Goal: Find specific page/section: Find specific page/section

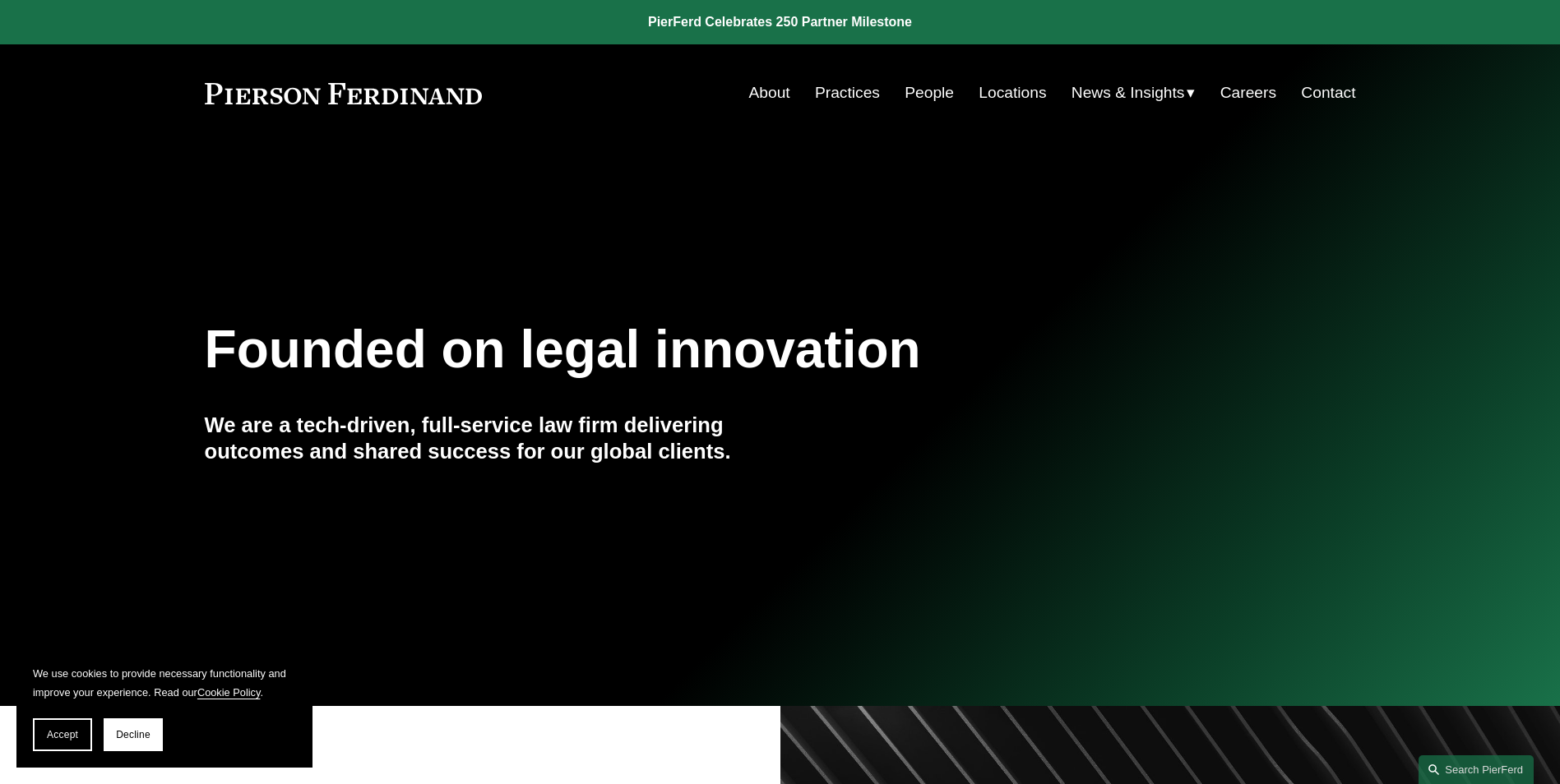
click at [921, 101] on link "People" at bounding box center [929, 93] width 49 height 31
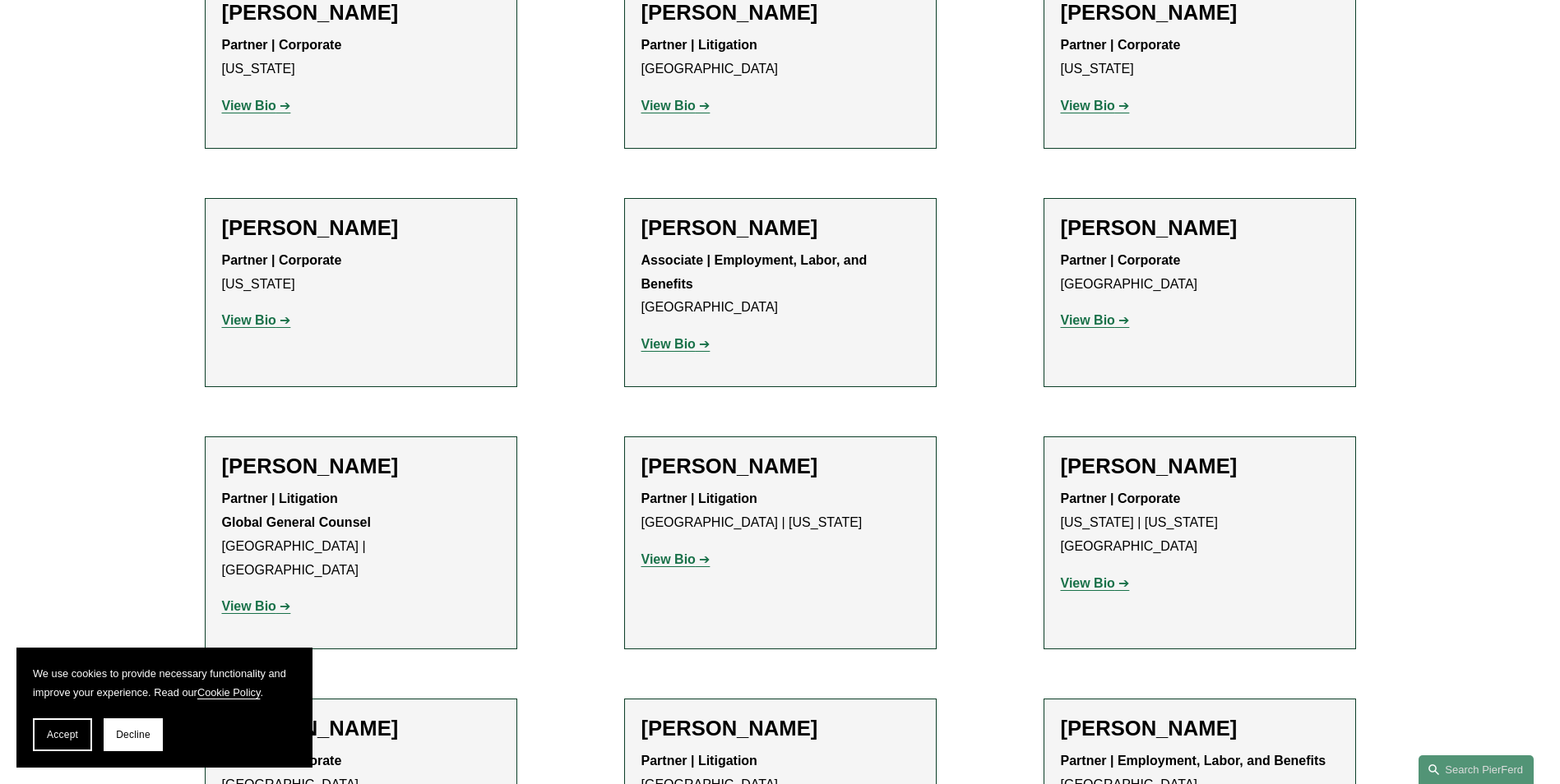
scroll to position [8222, 0]
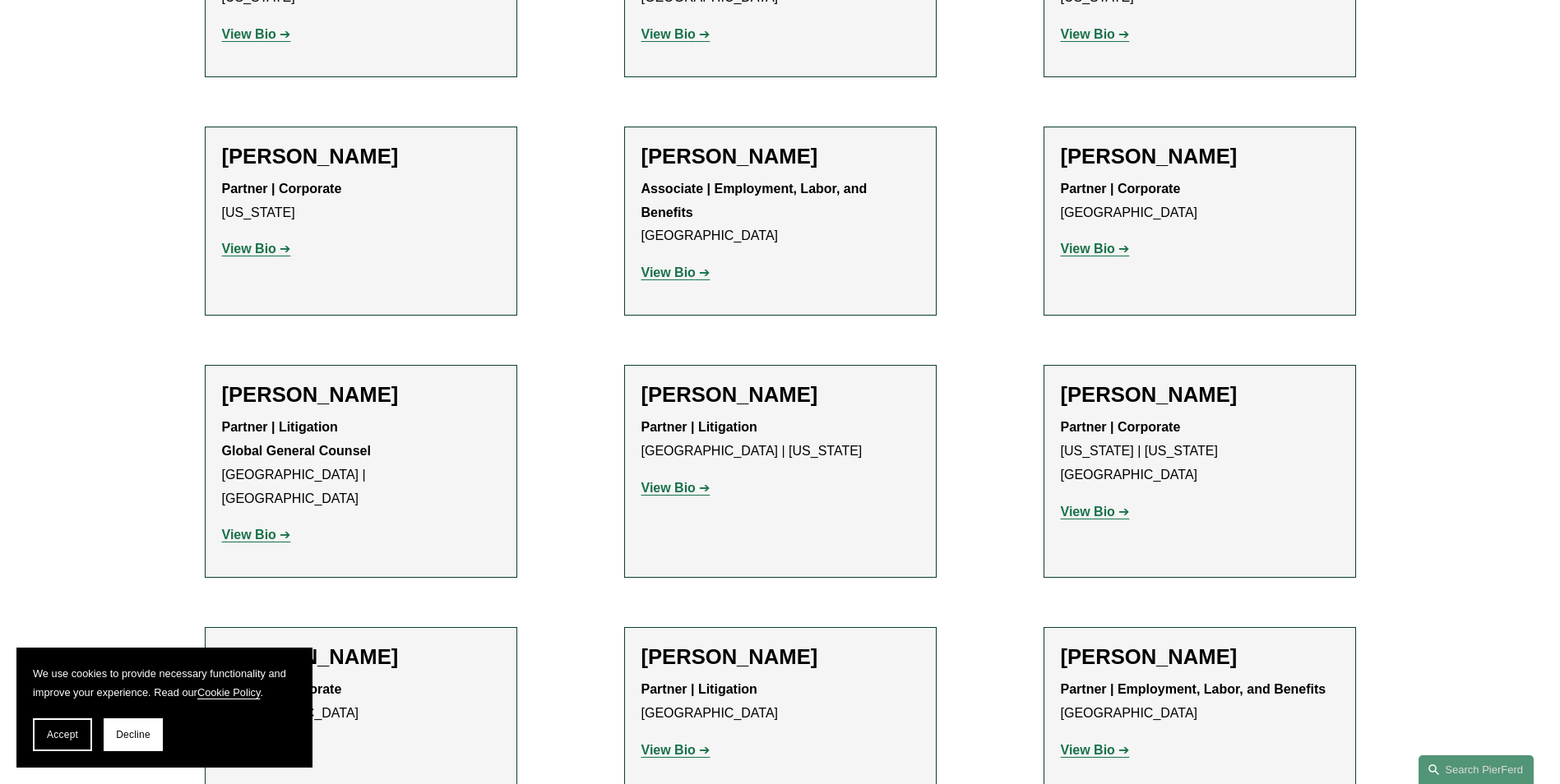
click at [695, 743] on strong "View Bio" at bounding box center [668, 749] width 54 height 14
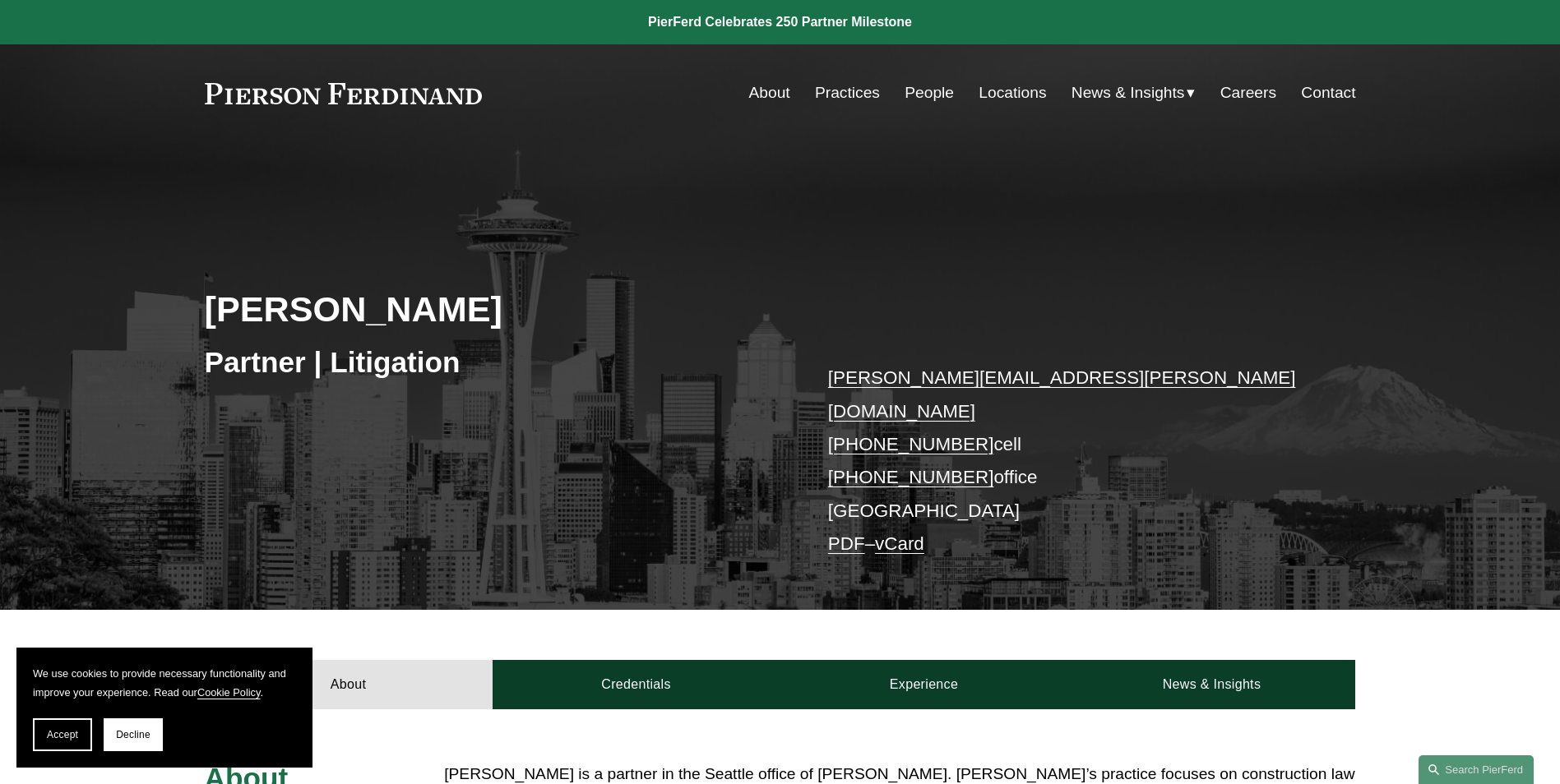
click at [1324, 97] on link "Contact" at bounding box center [1327, 93] width 54 height 31
click at [759, 100] on link "About" at bounding box center [769, 93] width 41 height 31
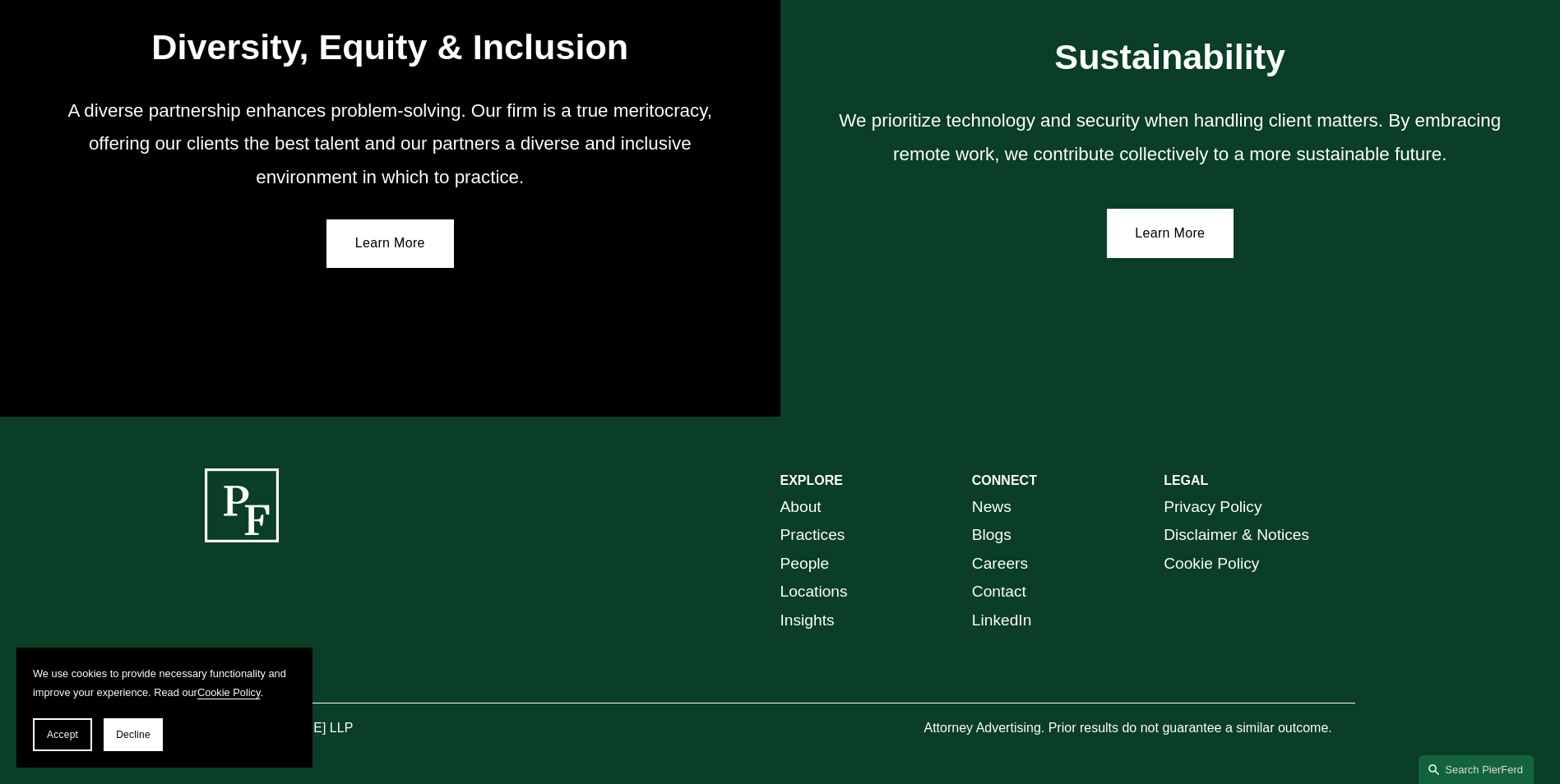
scroll to position [2997, 0]
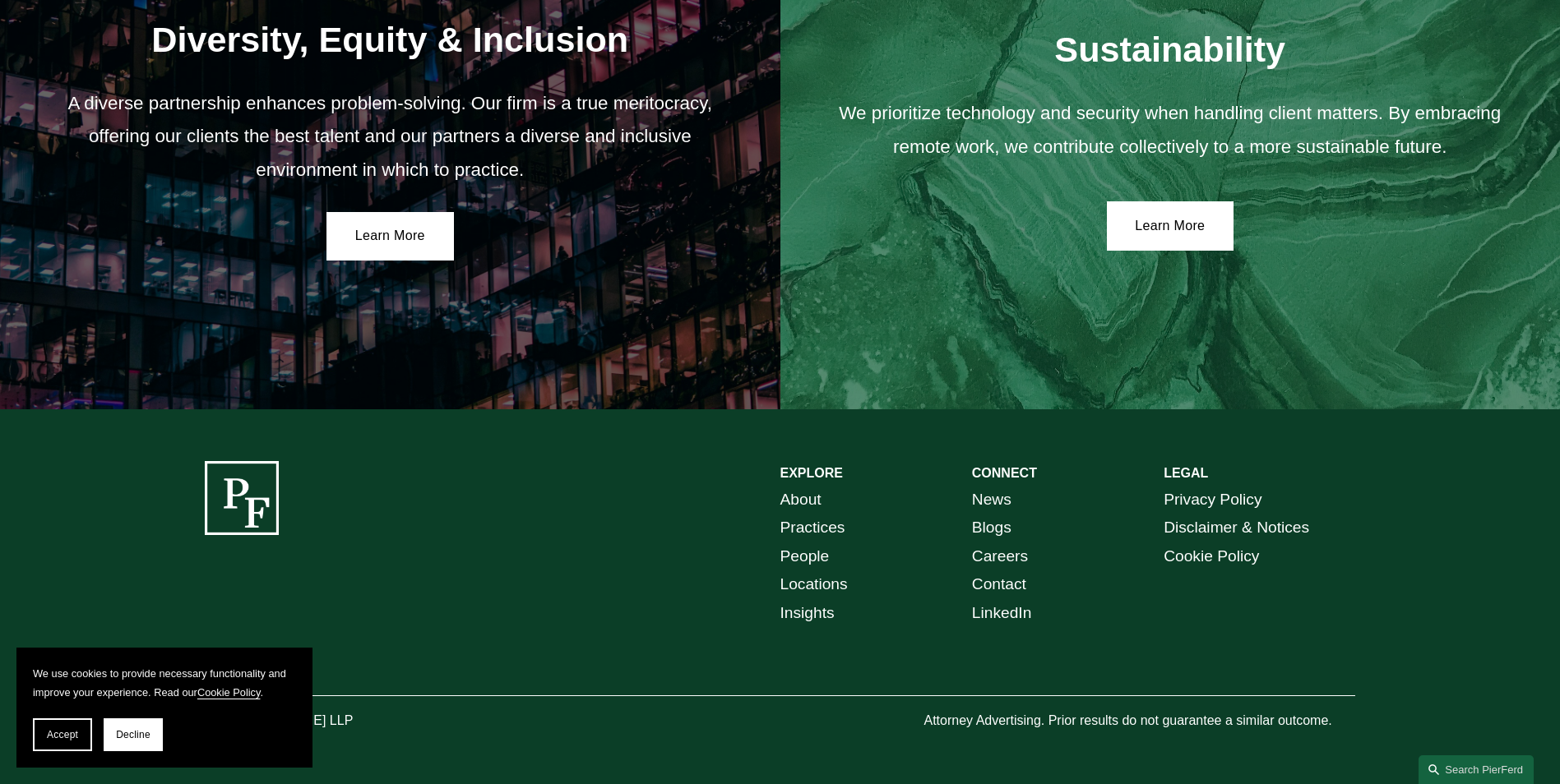
click at [806, 587] on link "Locations" at bounding box center [814, 584] width 68 height 28
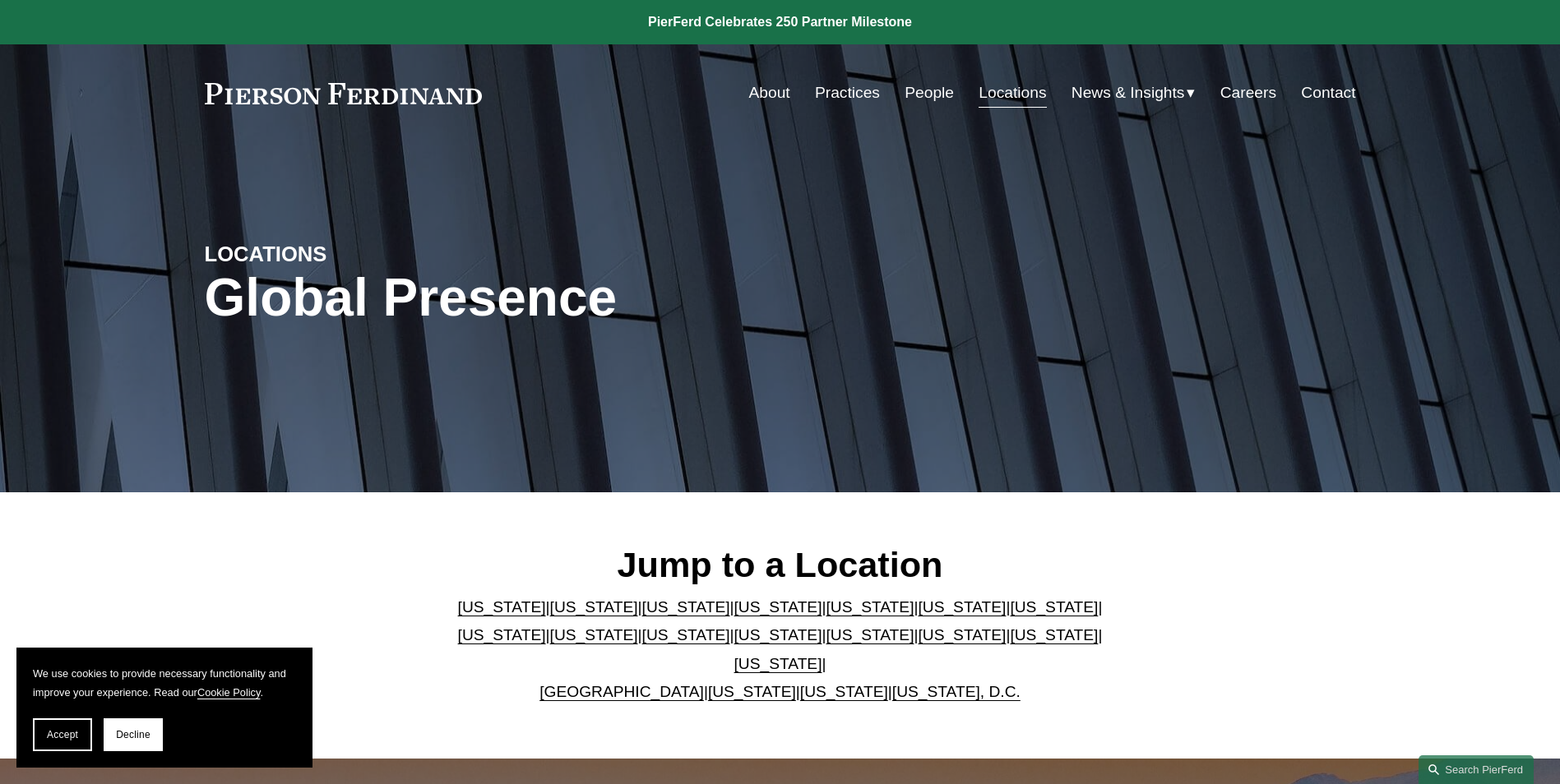
click at [557, 616] on link "[US_STATE]" at bounding box center [594, 607] width 88 height 17
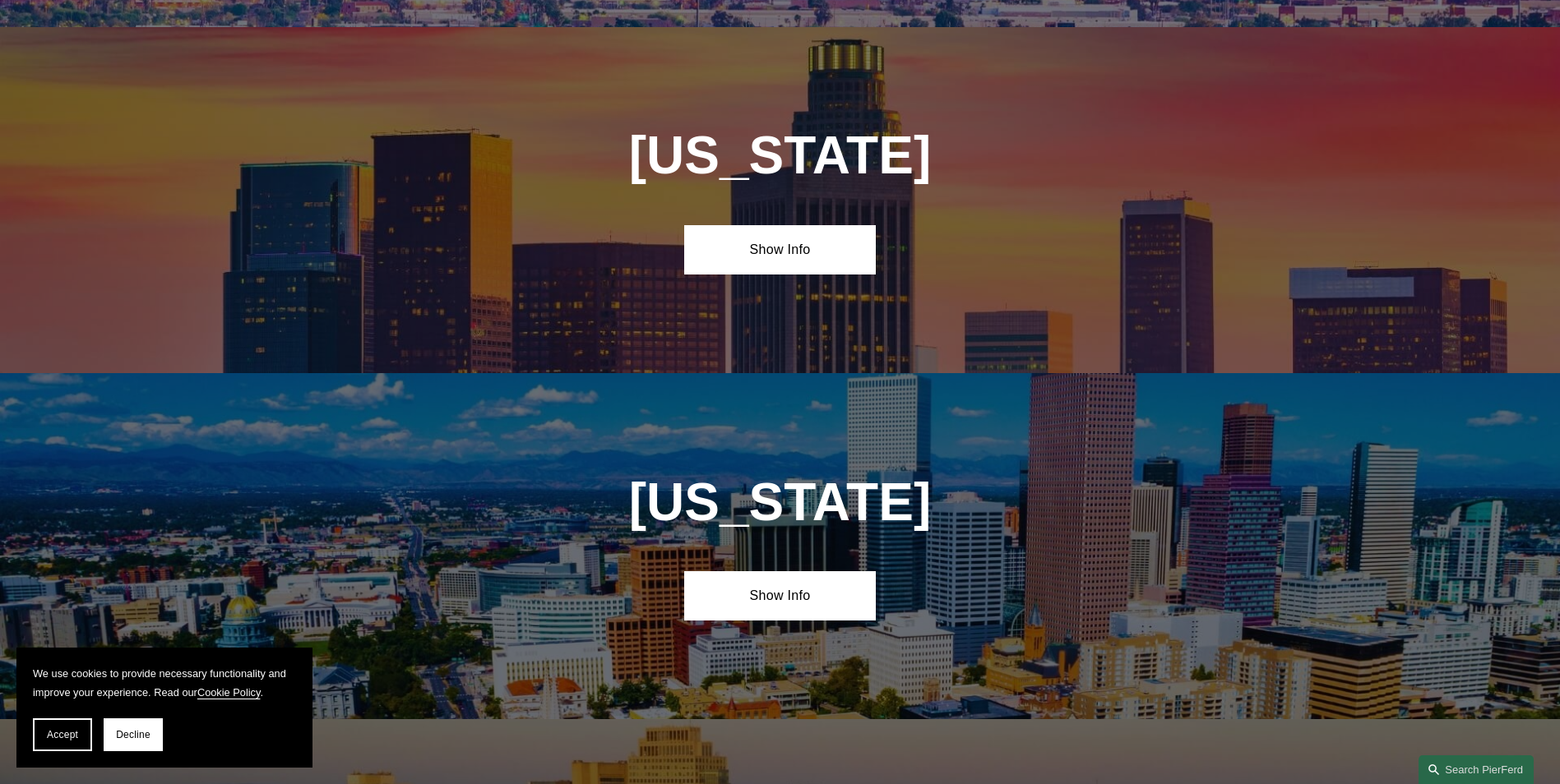
scroll to position [1098, 0]
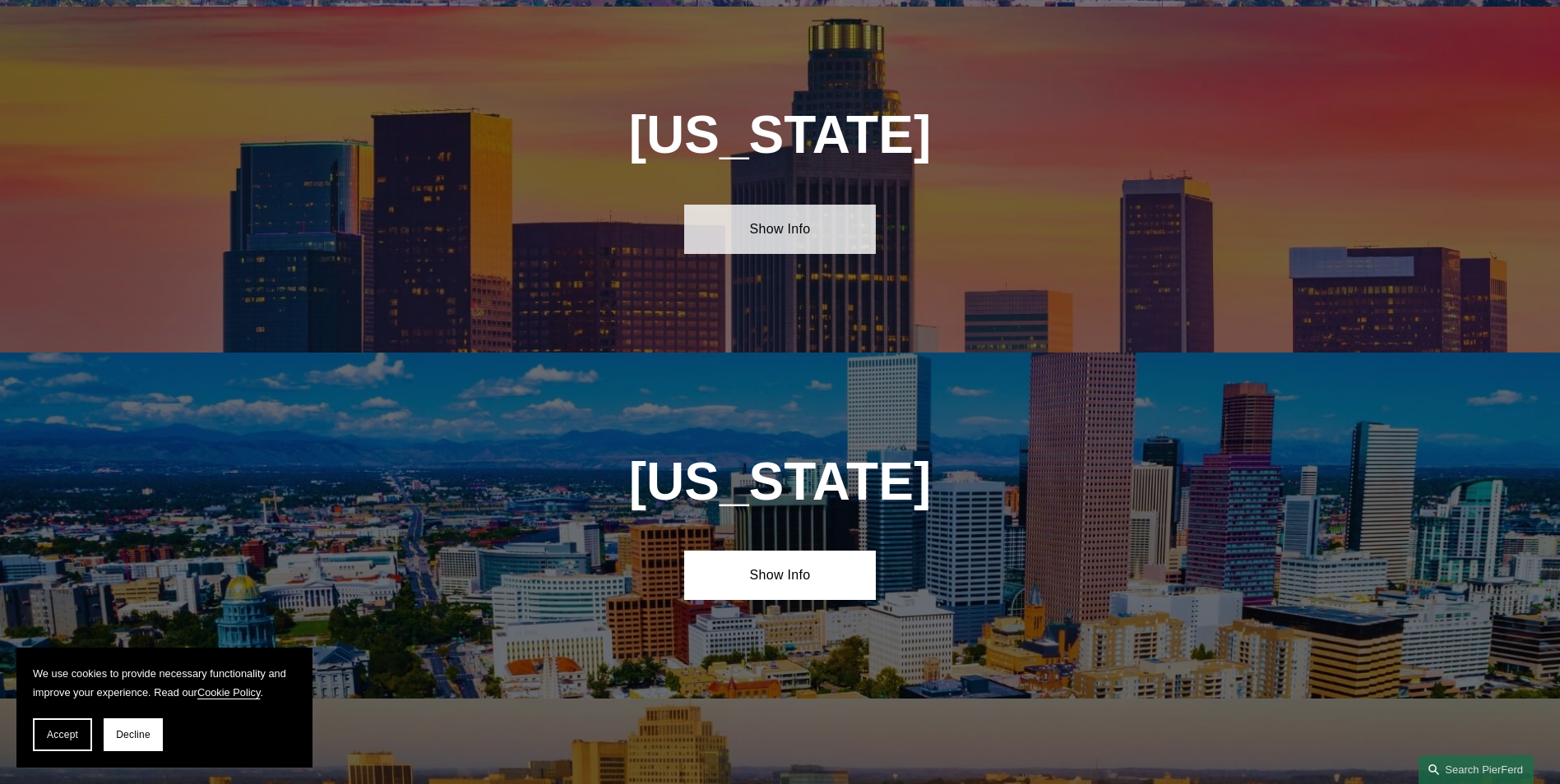
click at [769, 223] on link "Show Info" at bounding box center [780, 229] width 192 height 49
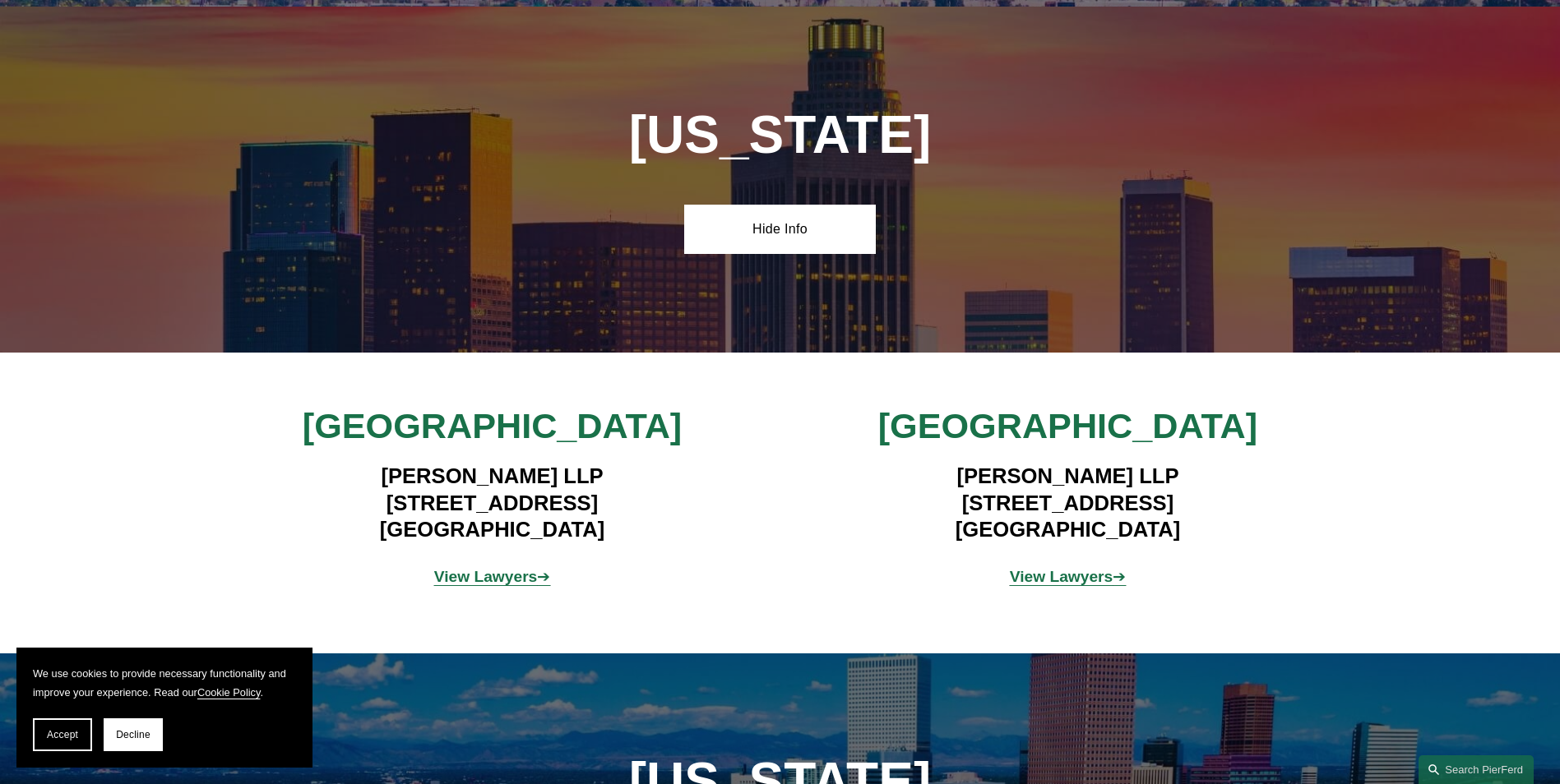
click at [1075, 572] on strong "View Lawyers" at bounding box center [1061, 577] width 103 height 17
click at [474, 577] on strong "View Lawyers" at bounding box center [485, 577] width 103 height 17
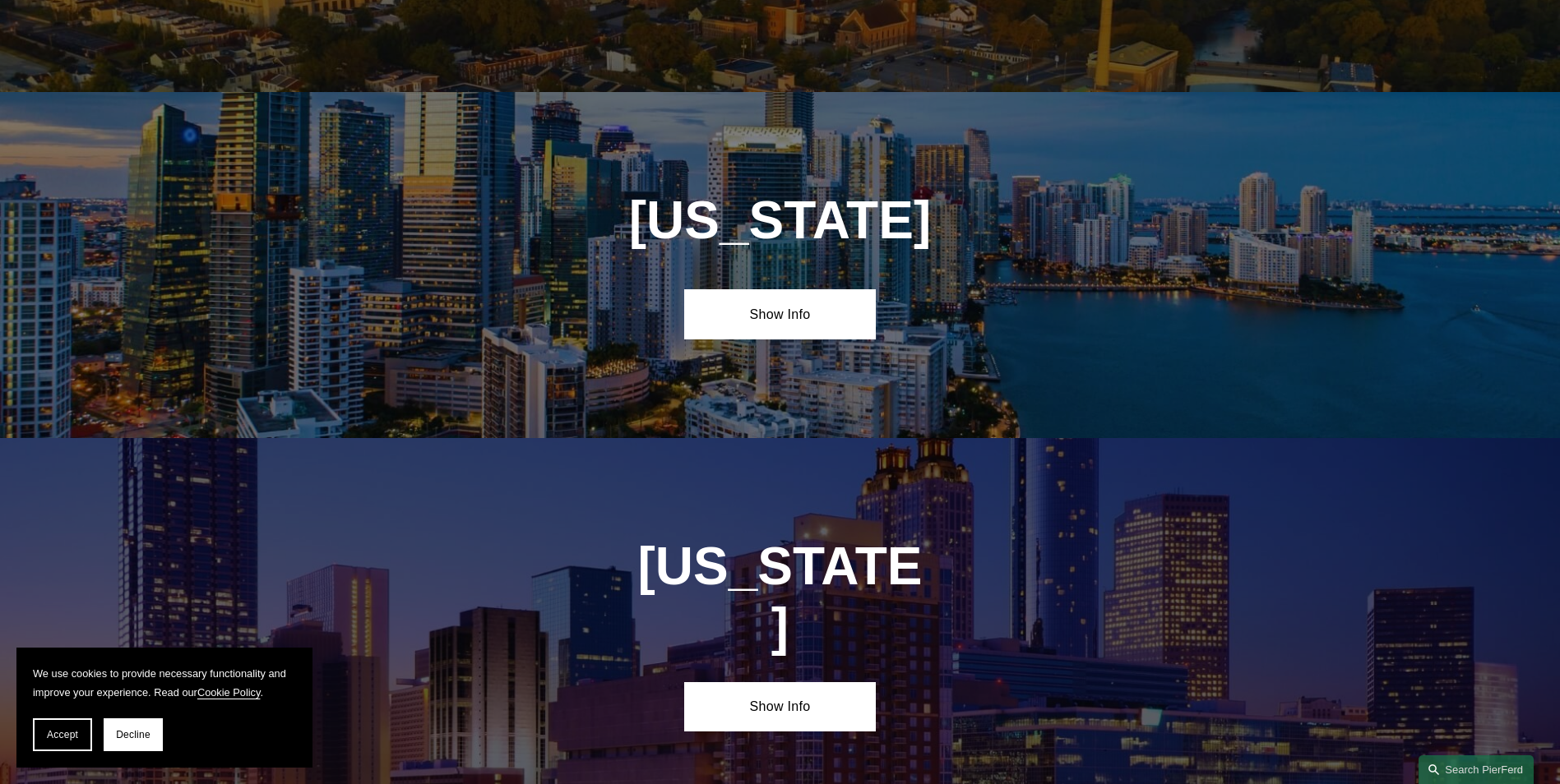
scroll to position [2661, 0]
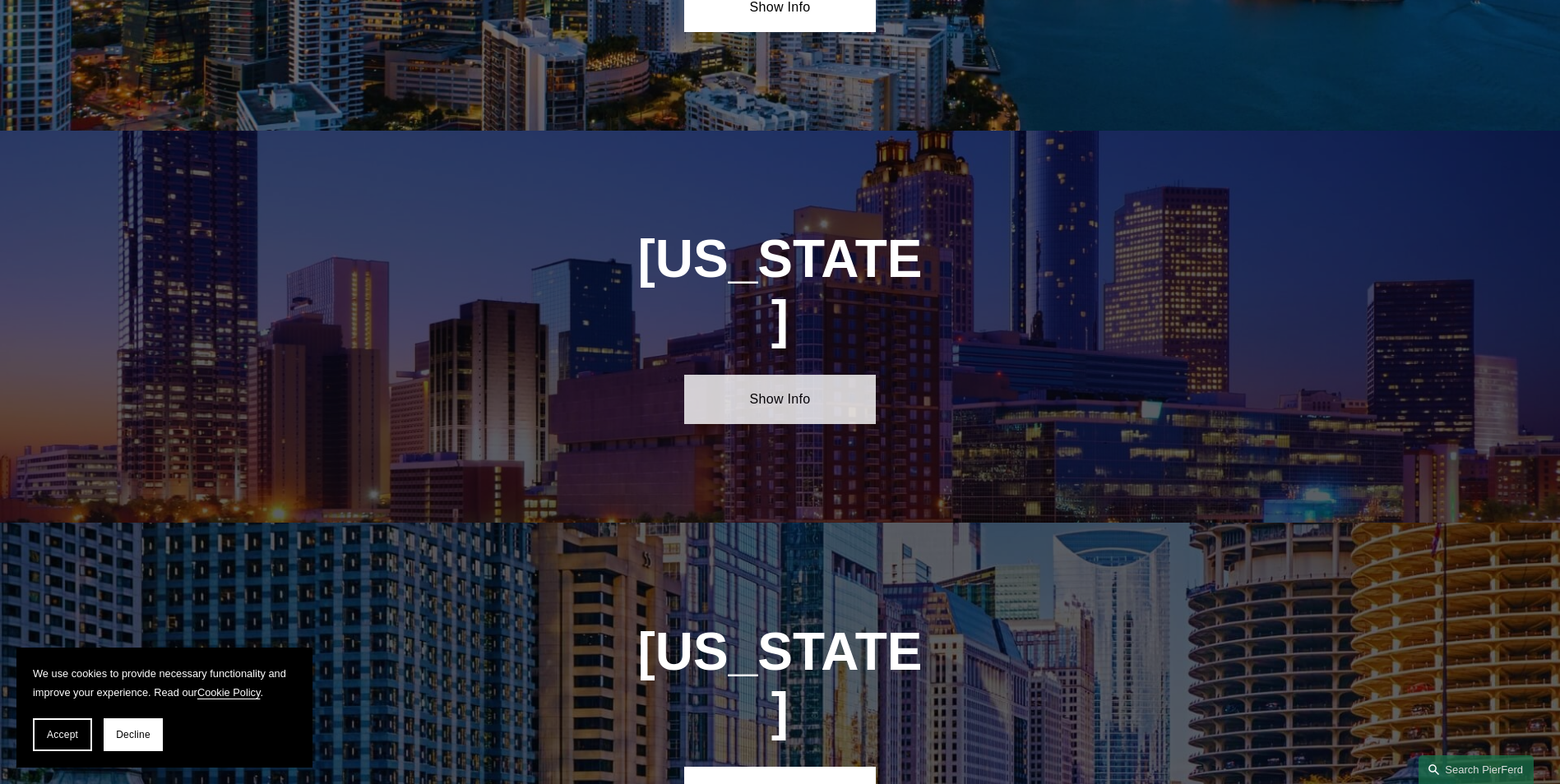
click at [795, 375] on link "Show Info" at bounding box center [780, 399] width 192 height 49
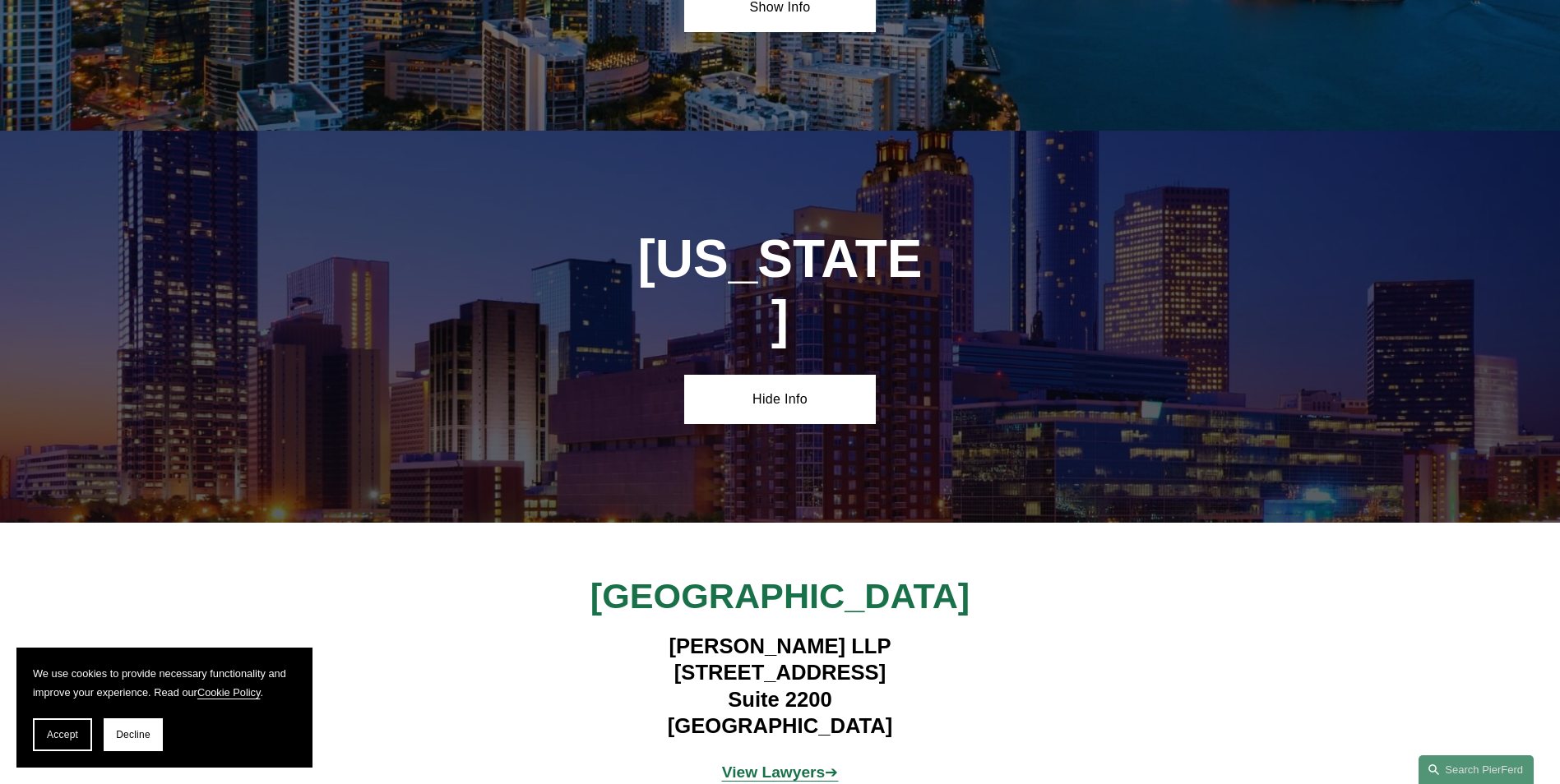
click at [738, 764] on strong "View Lawyers" at bounding box center [773, 772] width 103 height 17
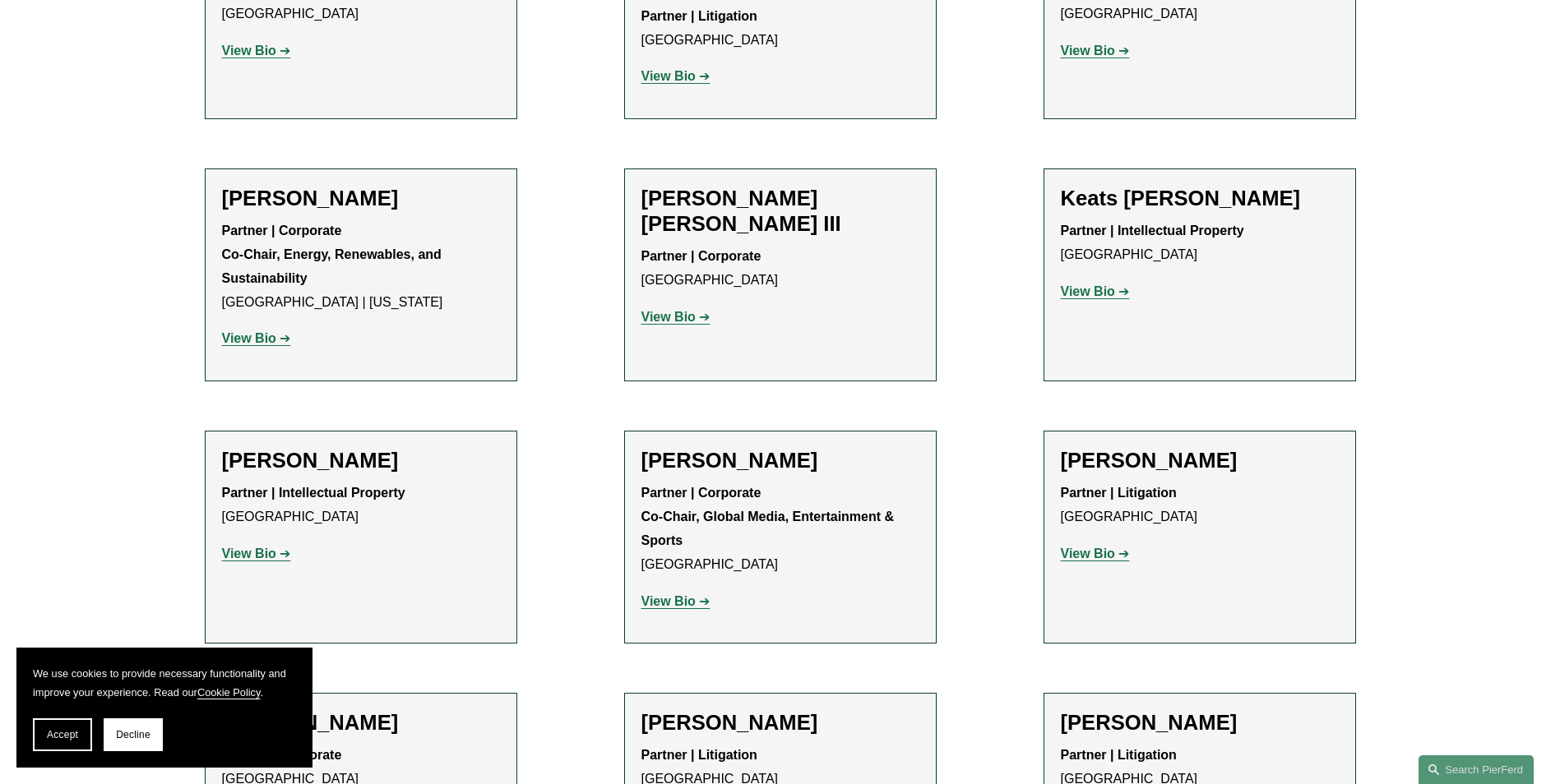
scroll to position [2055, 0]
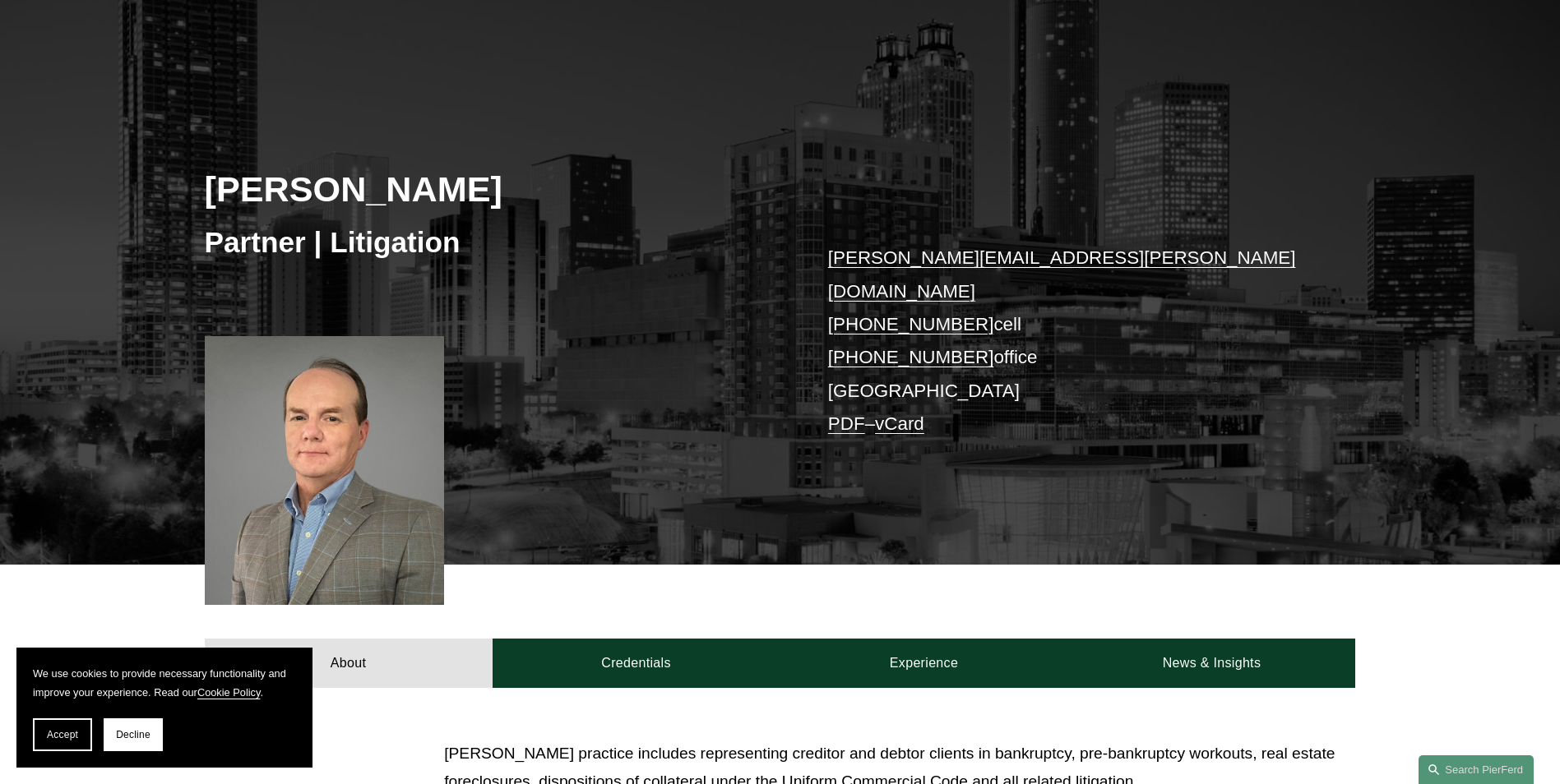
scroll to position [82, 0]
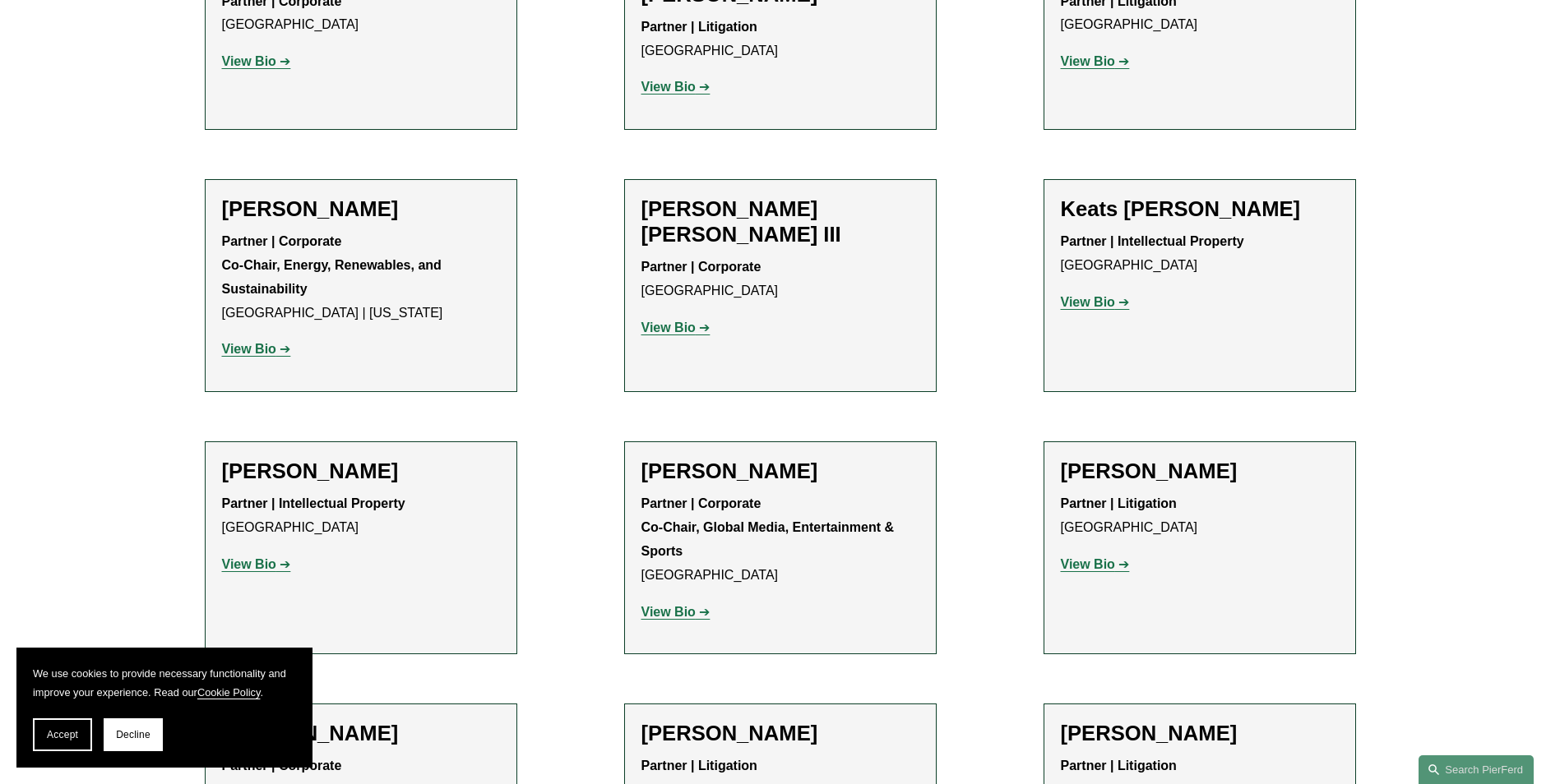
scroll to position [2055, 0]
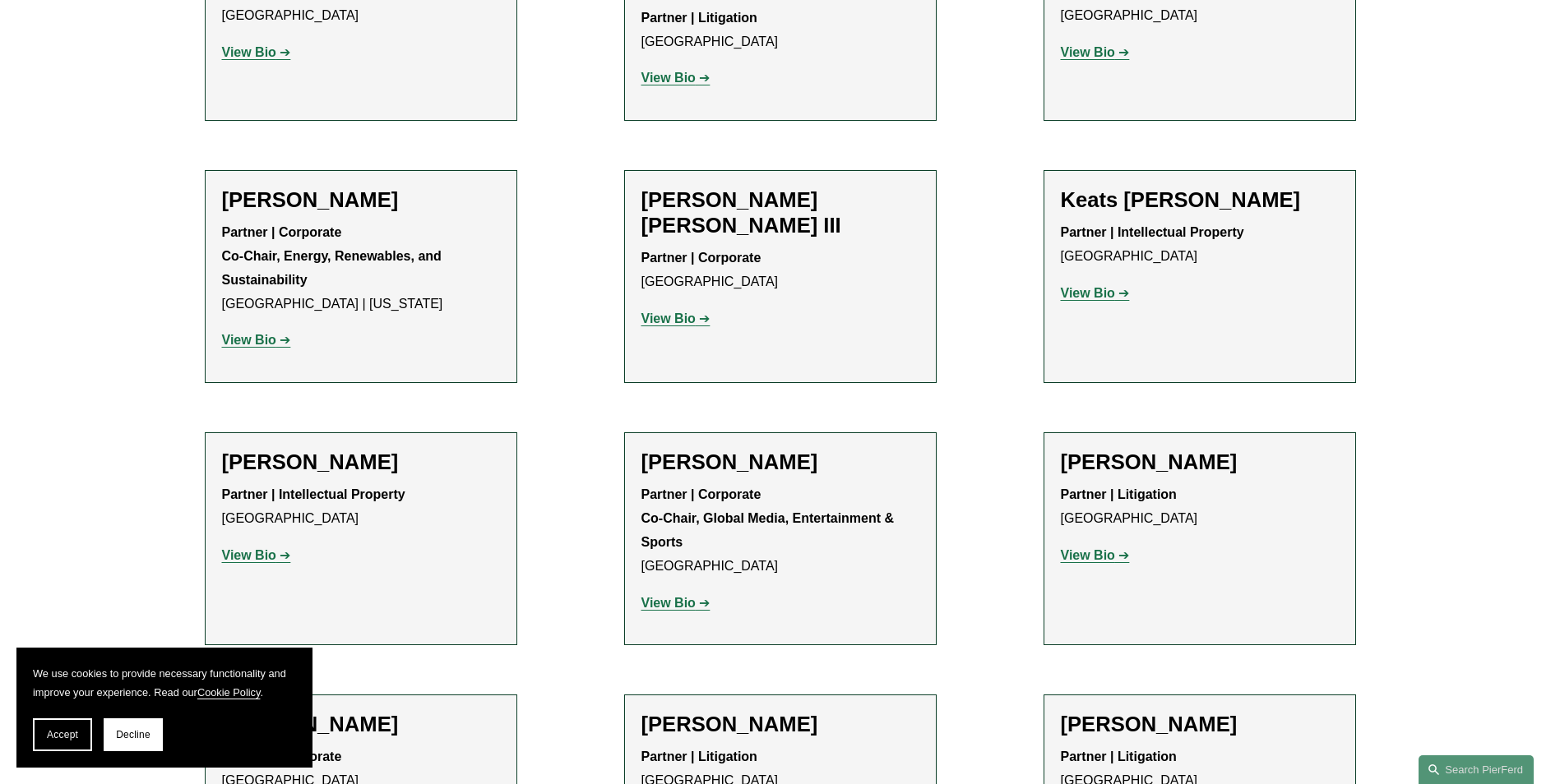
click at [1099, 548] on strong "View Bio" at bounding box center [1088, 555] width 54 height 14
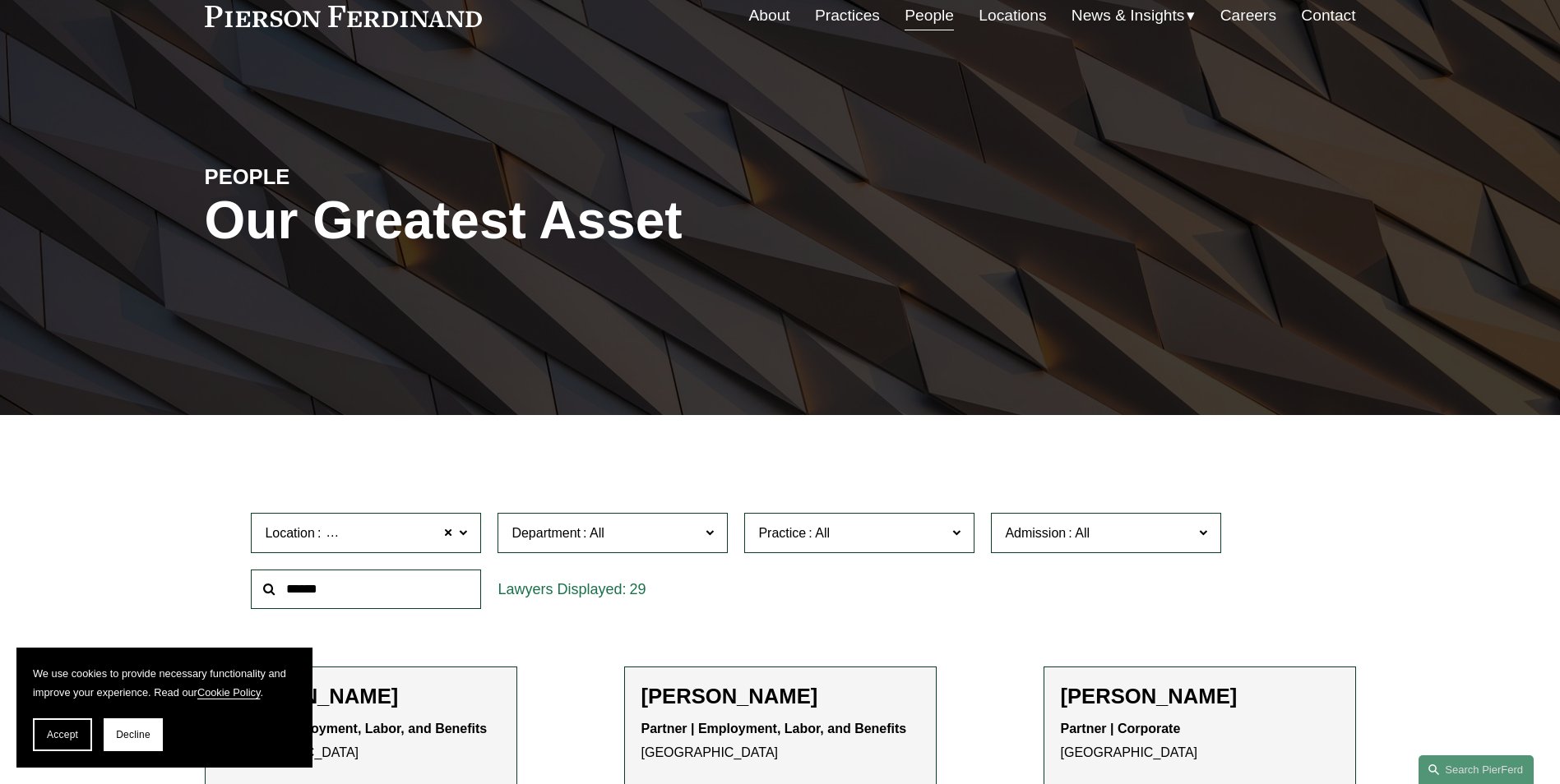
scroll to position [0, 0]
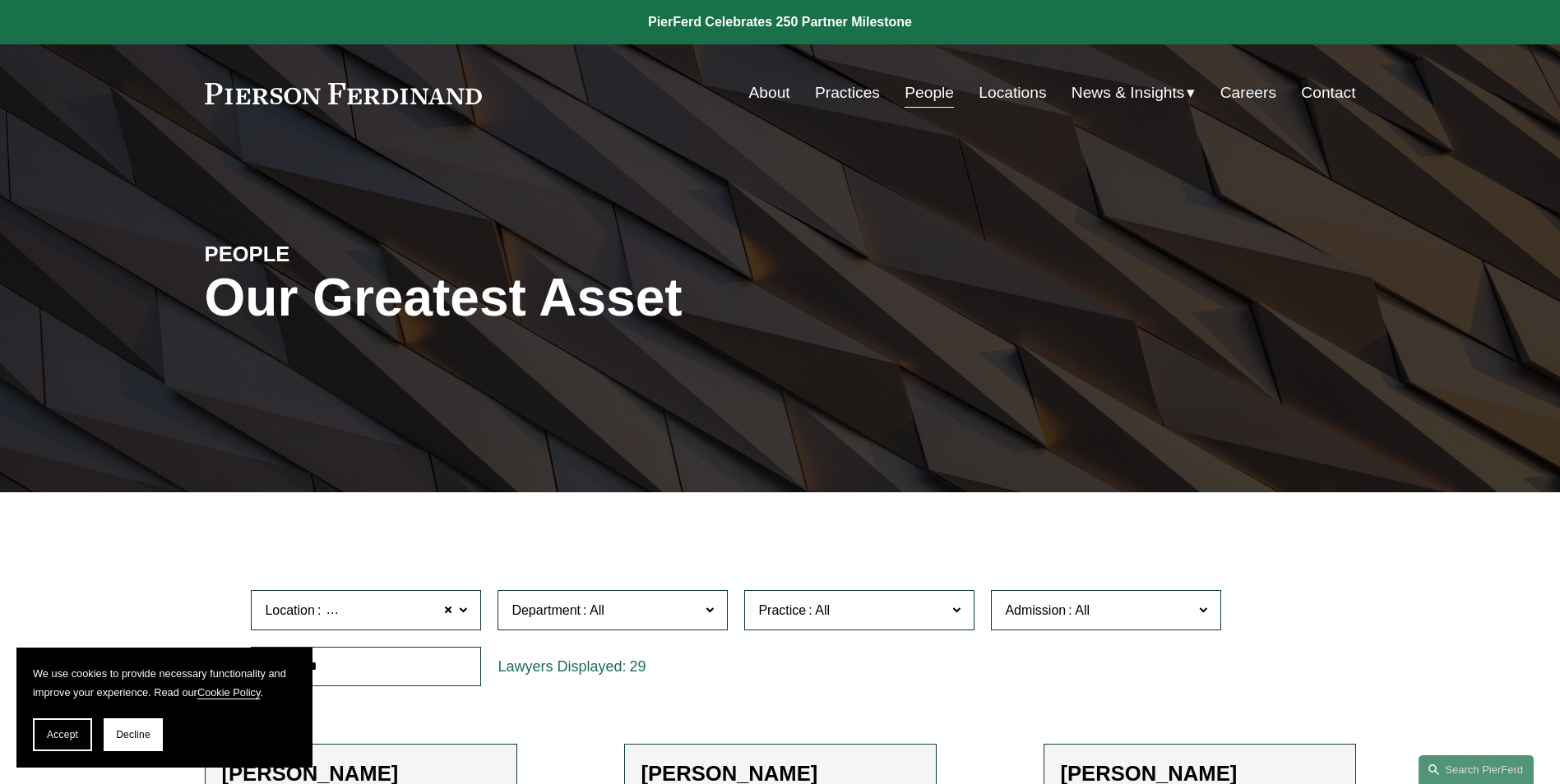
click at [775, 91] on link "About" at bounding box center [769, 93] width 41 height 31
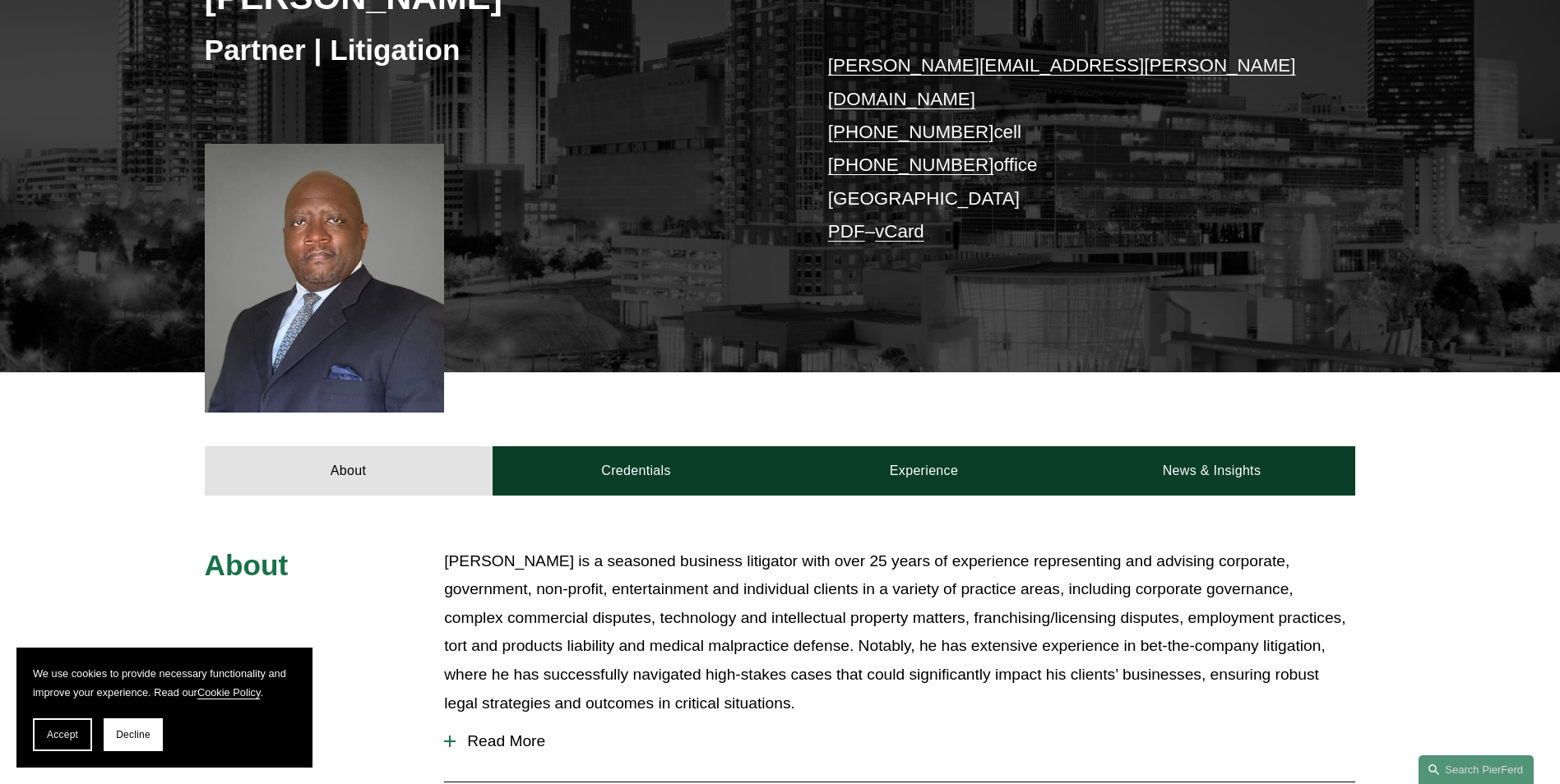
scroll to position [329, 0]
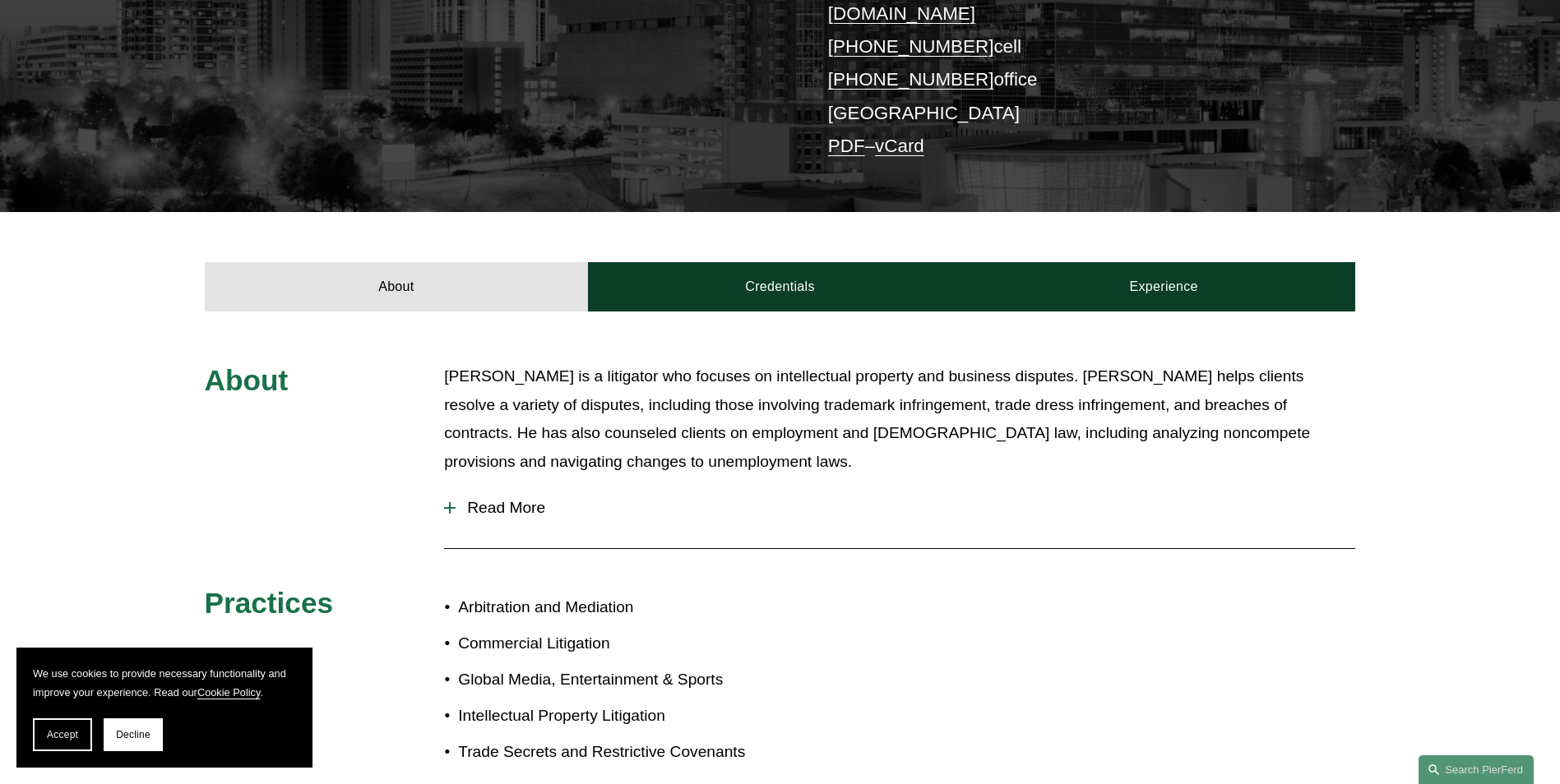
scroll to position [411, 0]
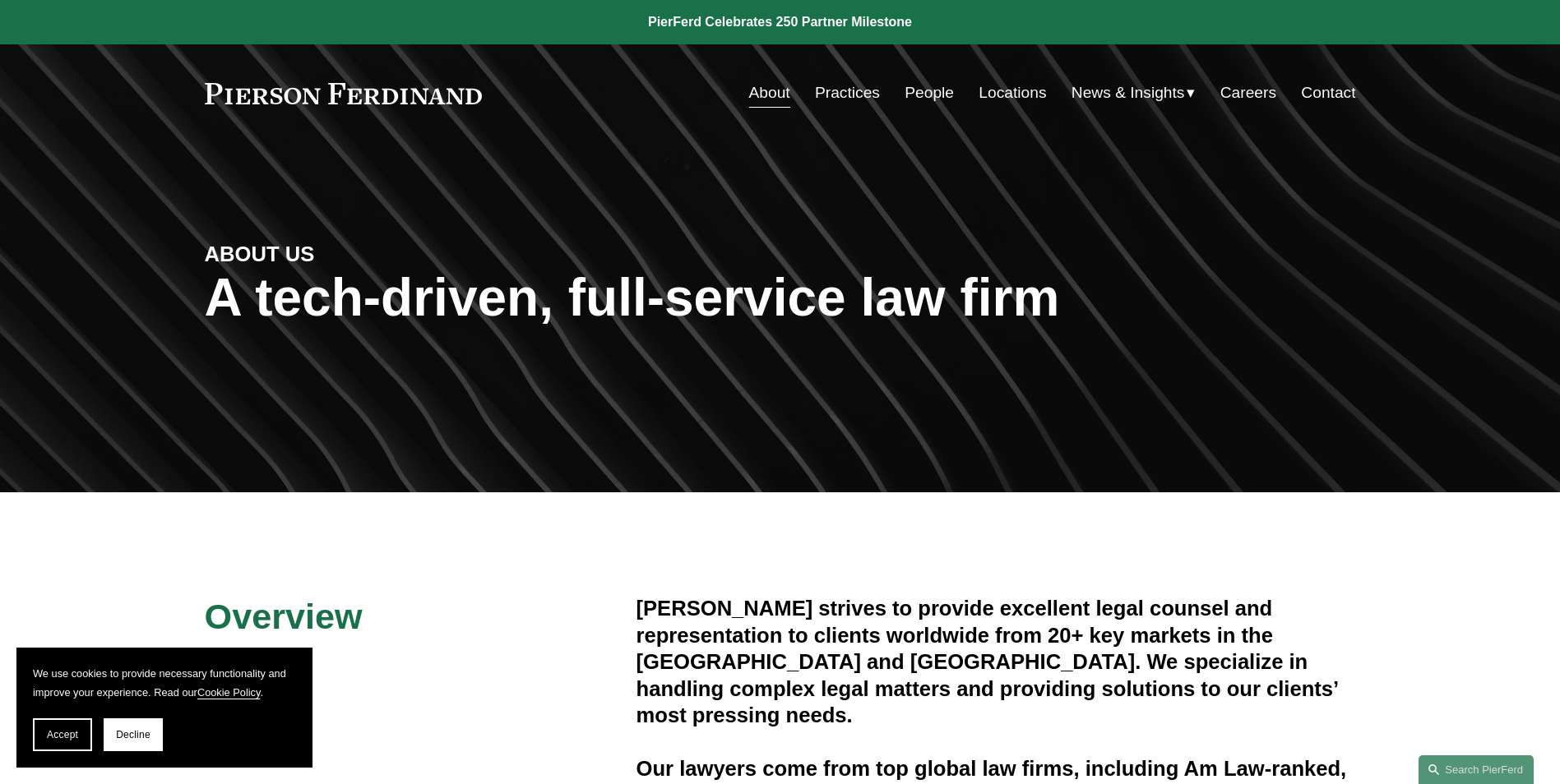
click at [1307, 96] on link "Contact" at bounding box center [1327, 93] width 54 height 31
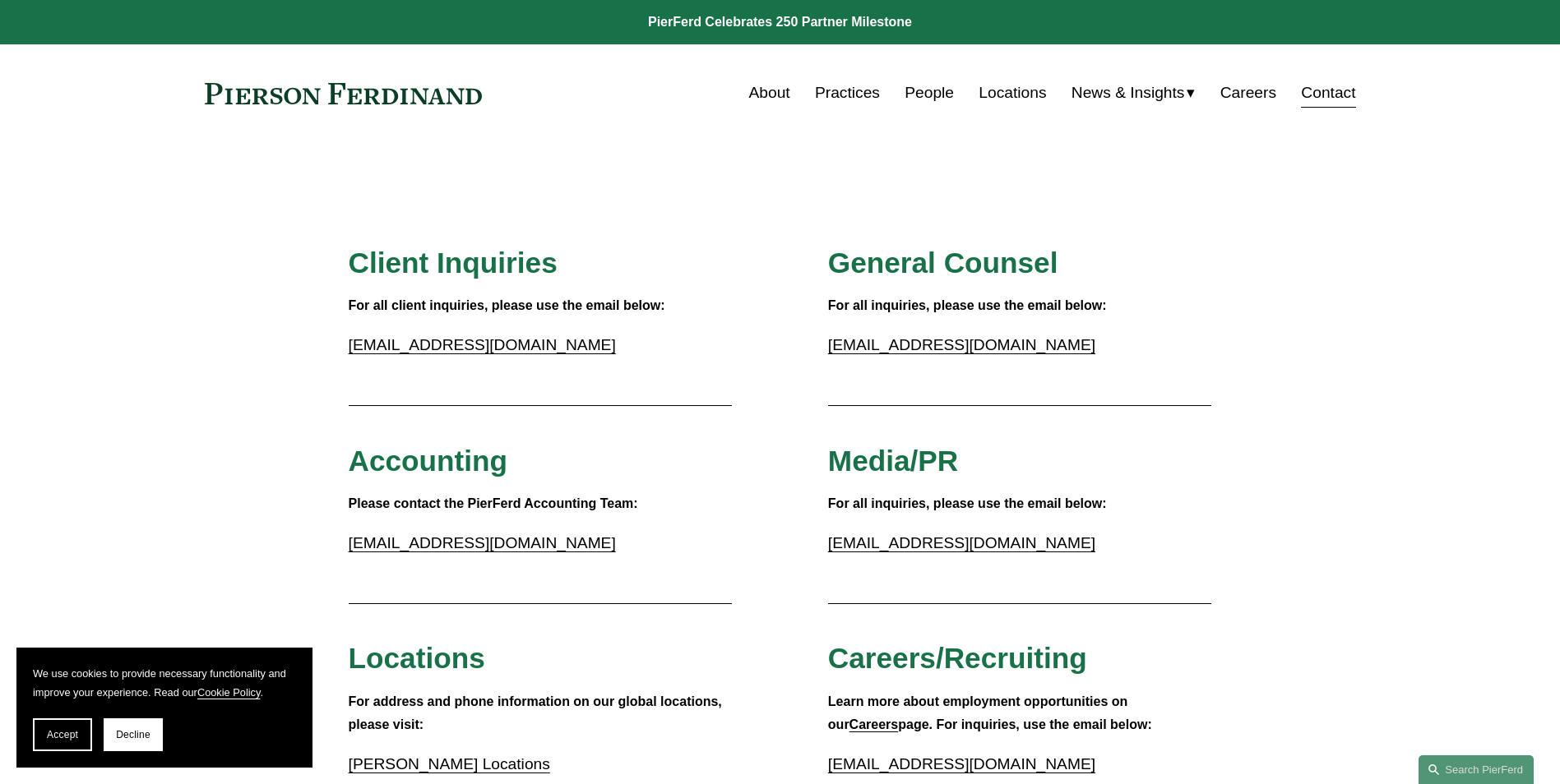
click at [1013, 98] on link "Locations" at bounding box center [1013, 93] width 68 height 31
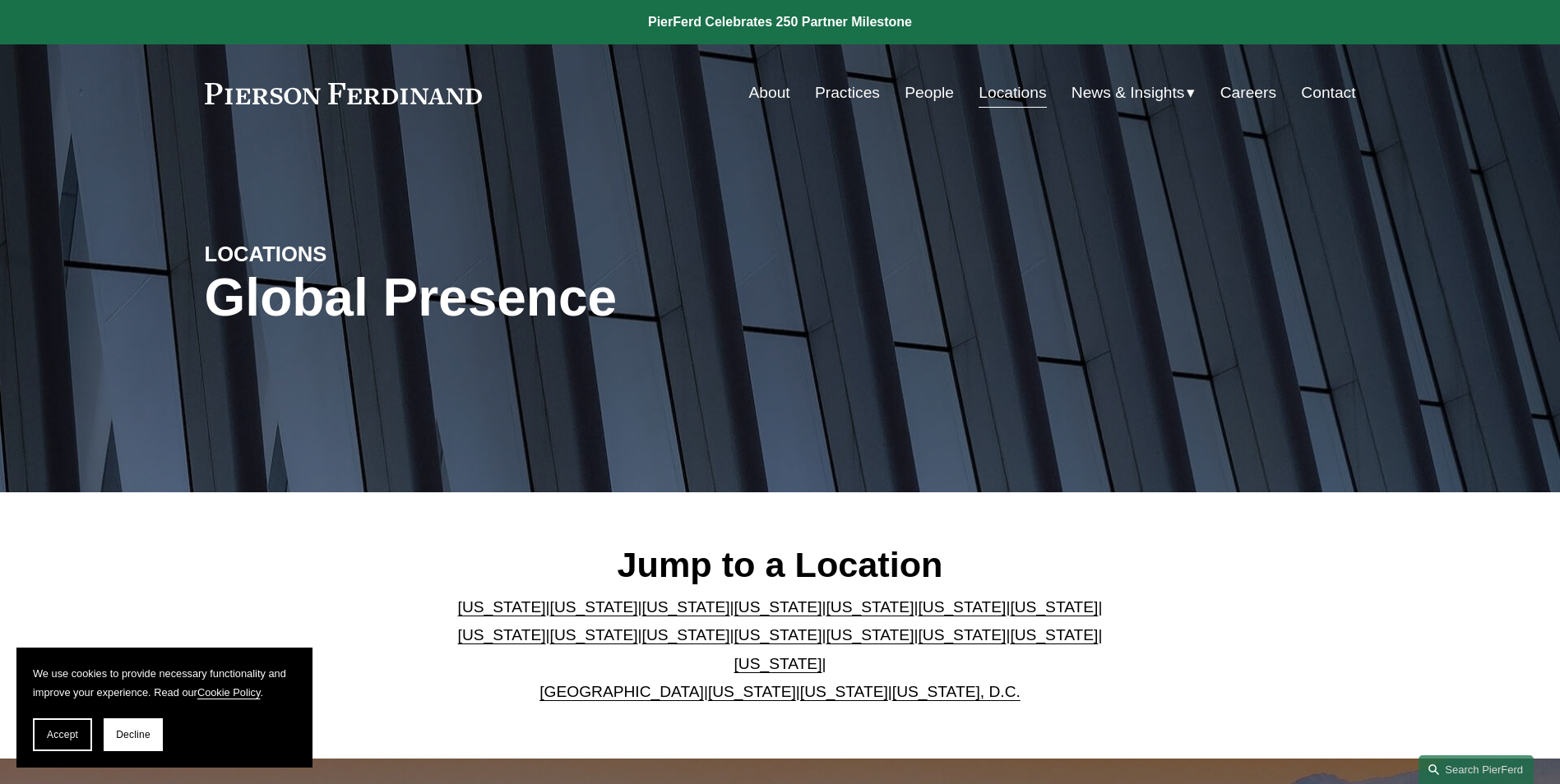
click at [918, 616] on link "Georgia" at bounding box center [961, 607] width 88 height 17
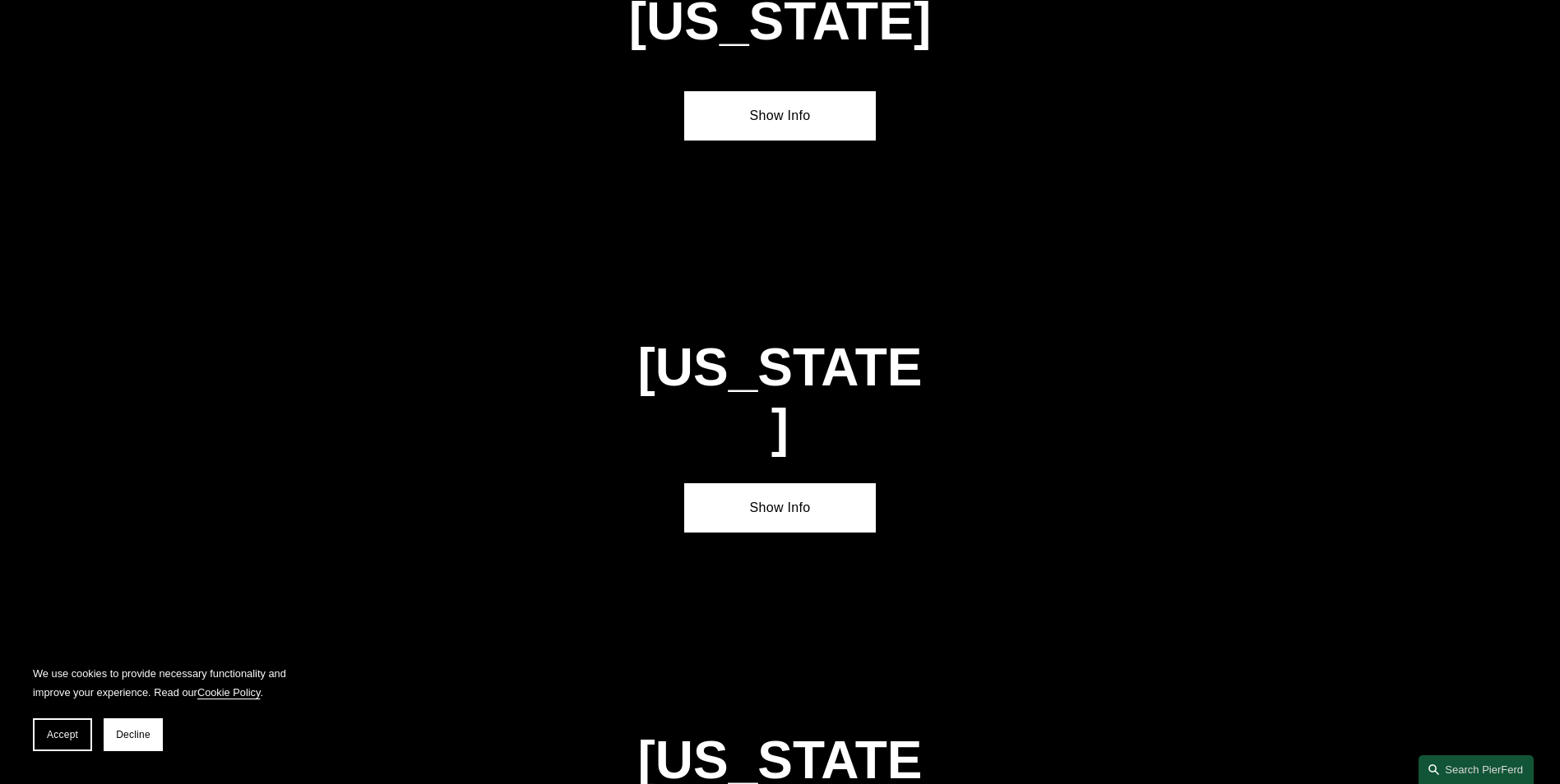
scroll to position [2484, 0]
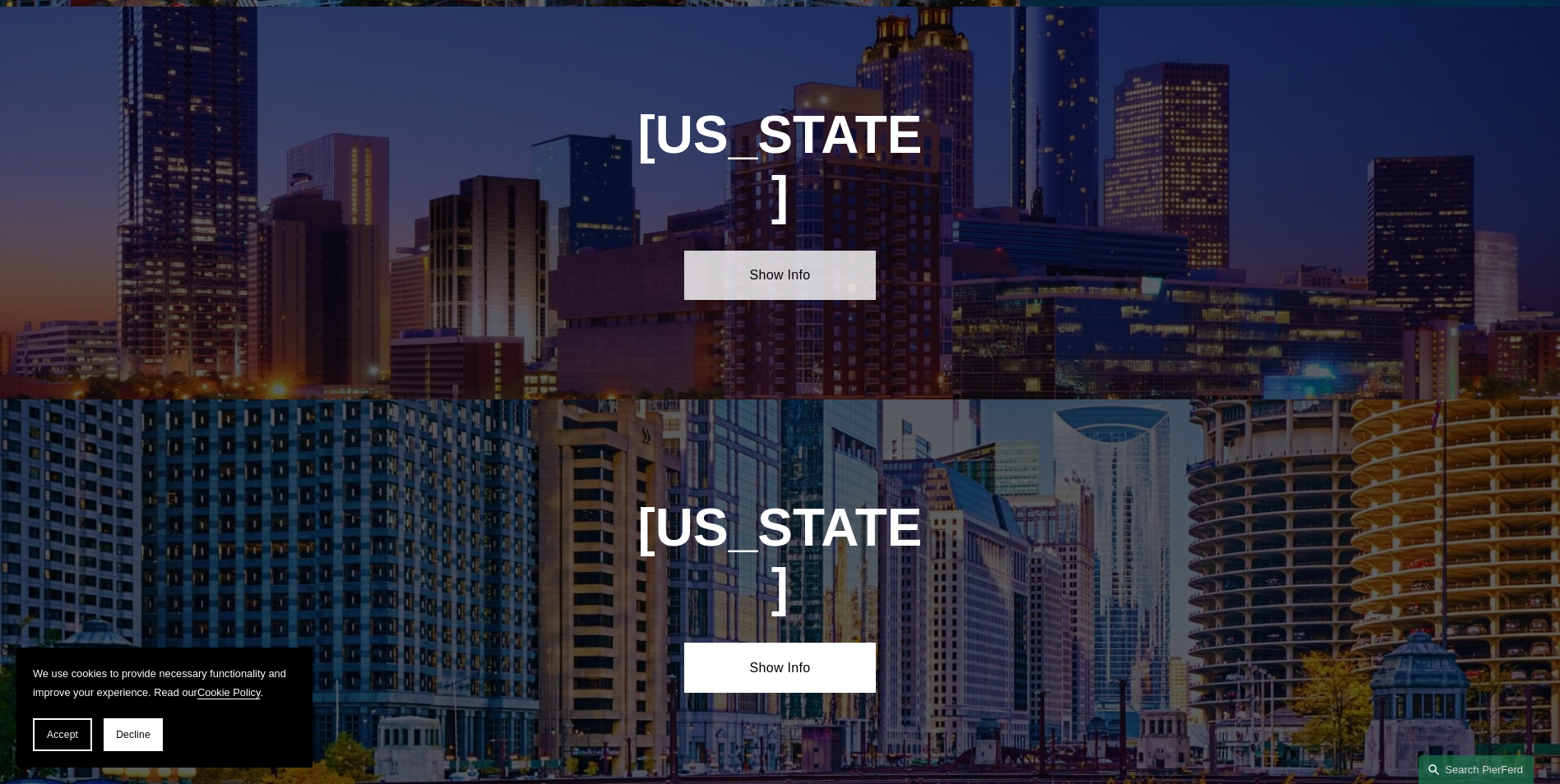
click at [772, 250] on link "Show Info" at bounding box center [780, 275] width 192 height 49
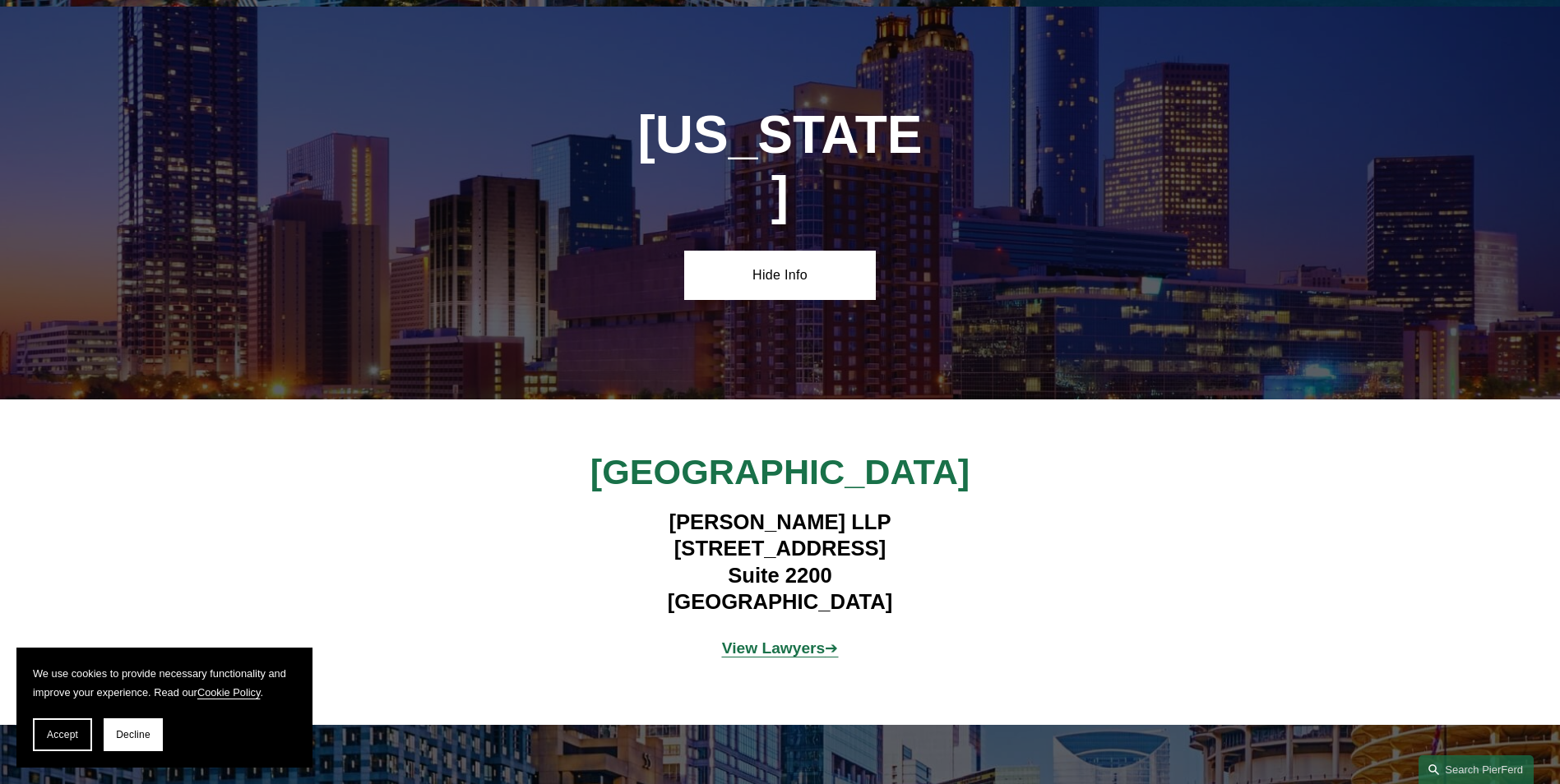
click at [780, 640] on strong "View Lawyers" at bounding box center [773, 648] width 103 height 17
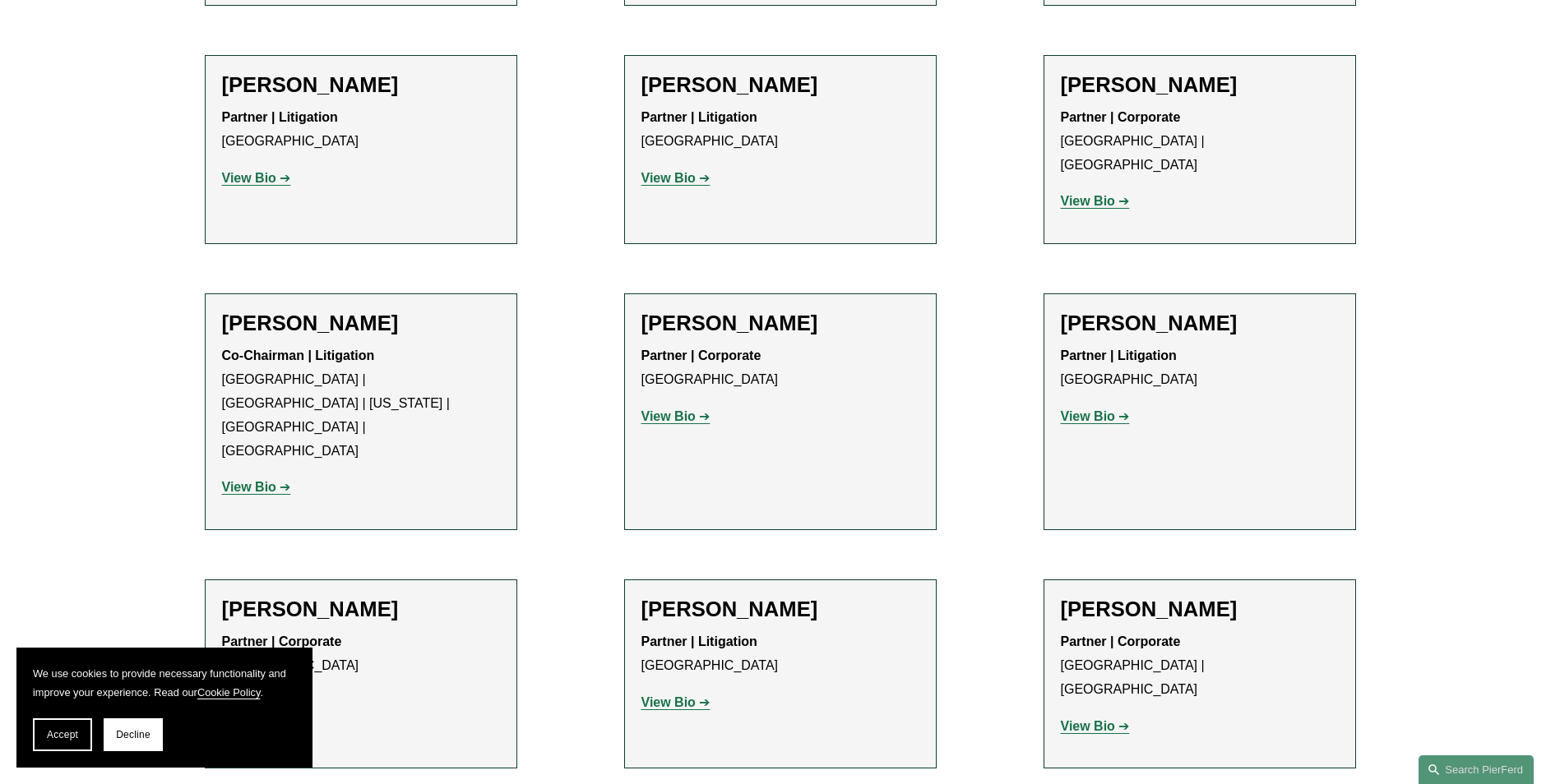
scroll to position [1234, 0]
